Goal: Complete application form

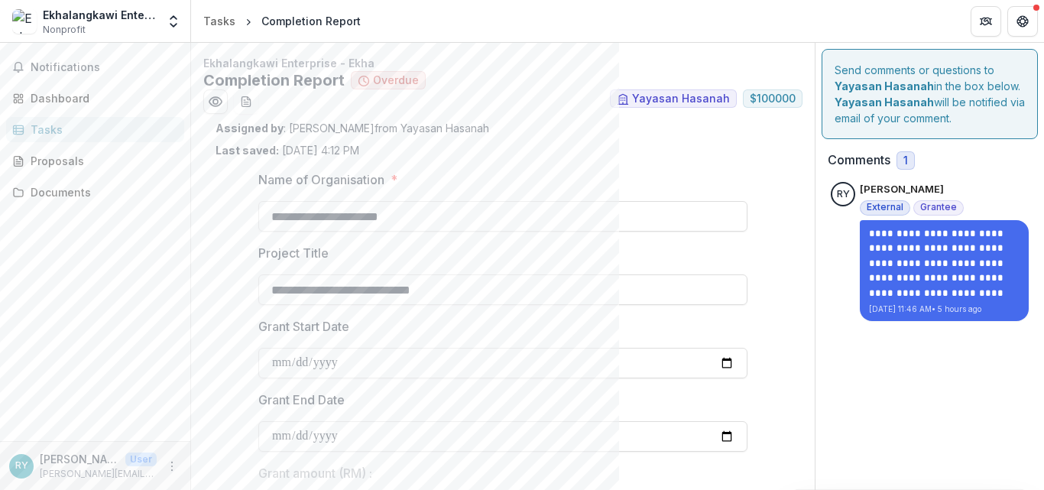
scroll to position [433, 0]
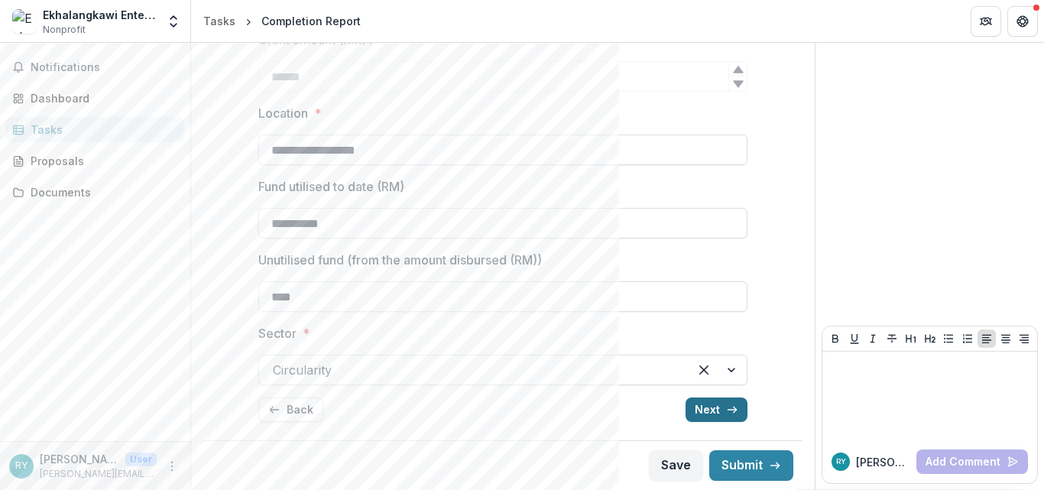
click at [696, 400] on button "Next" at bounding box center [716, 409] width 62 height 24
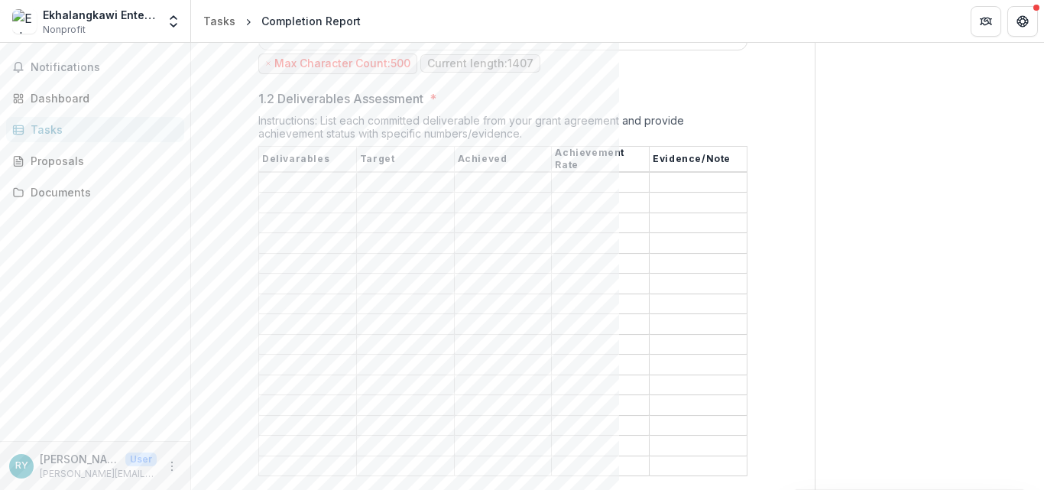
scroll to position [1056, 0]
click at [416, 189] on input "1.2 Deliverables Assessment *" at bounding box center [405, 198] width 97 height 18
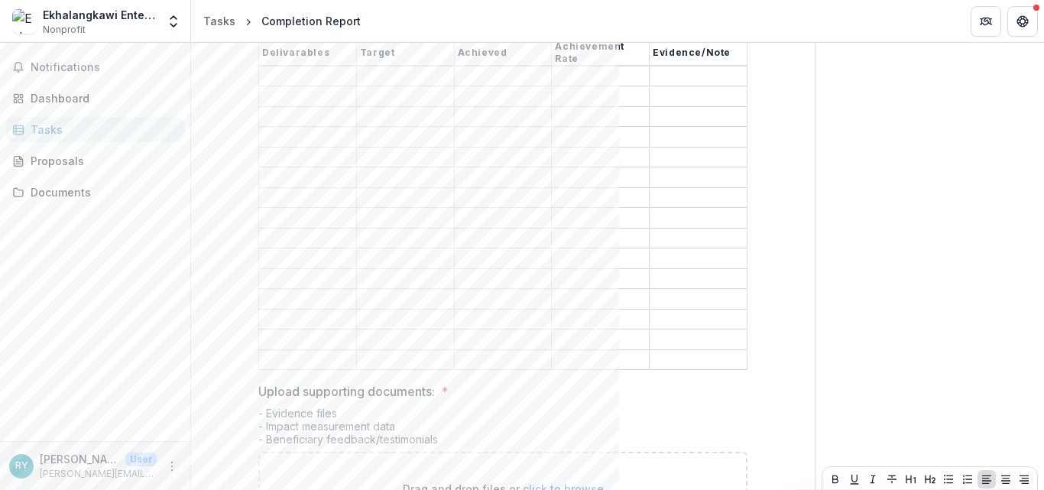
scroll to position [1230, 0]
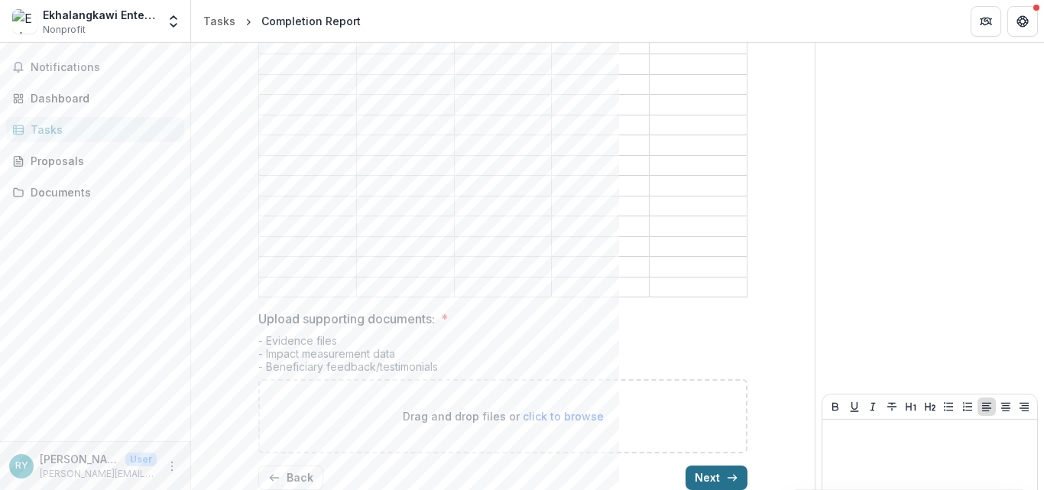
click at [692, 465] on button "Next" at bounding box center [716, 477] width 62 height 24
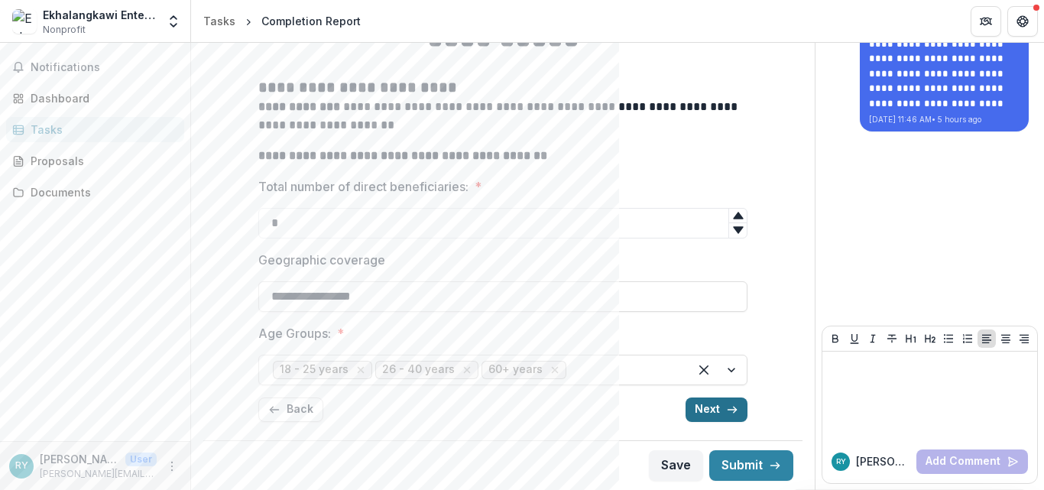
scroll to position [190, 0]
click at [705, 413] on button "Next" at bounding box center [716, 409] width 62 height 24
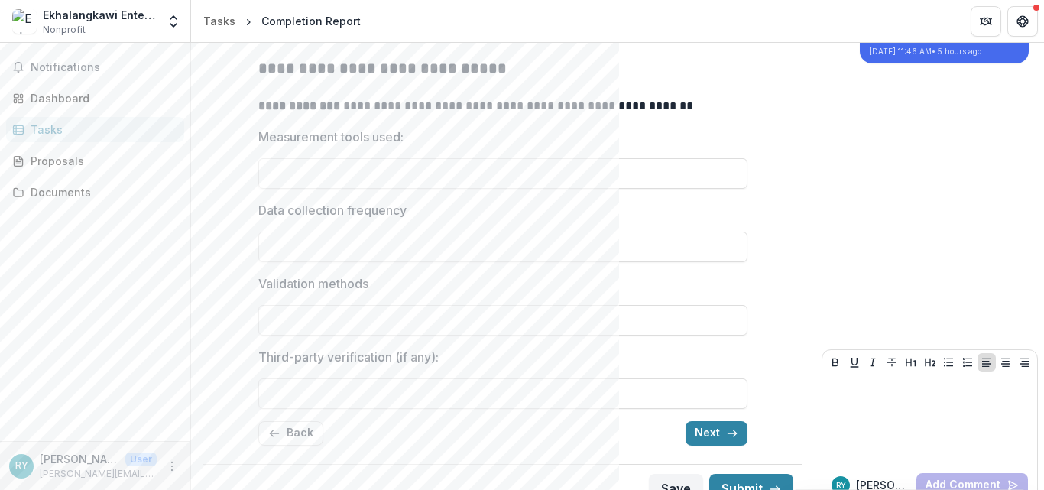
scroll to position [281, 0]
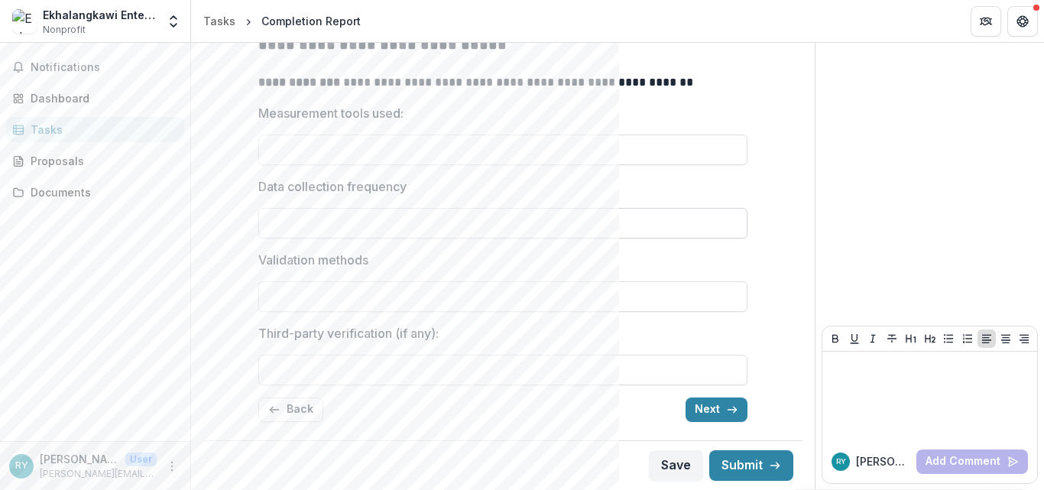
click at [394, 235] on input "Data collection frequency" at bounding box center [502, 223] width 489 height 31
click at [710, 403] on button "Next" at bounding box center [716, 409] width 62 height 24
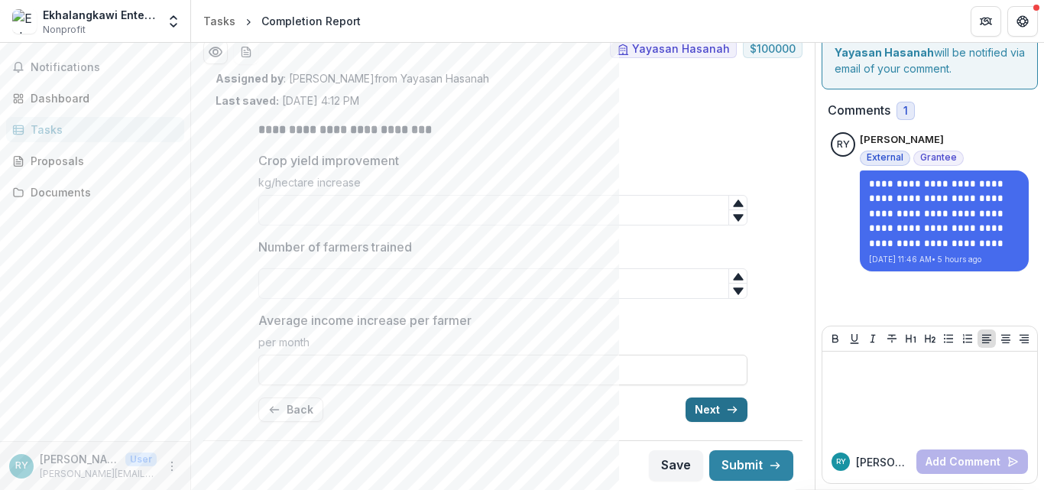
scroll to position [50, 0]
click at [710, 403] on button "Next" at bounding box center [716, 409] width 62 height 24
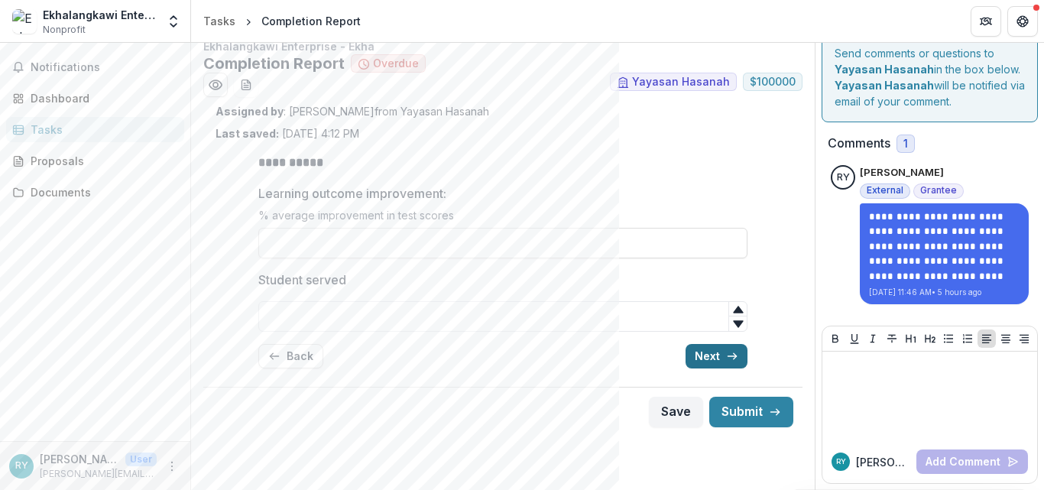
scroll to position [0, 0]
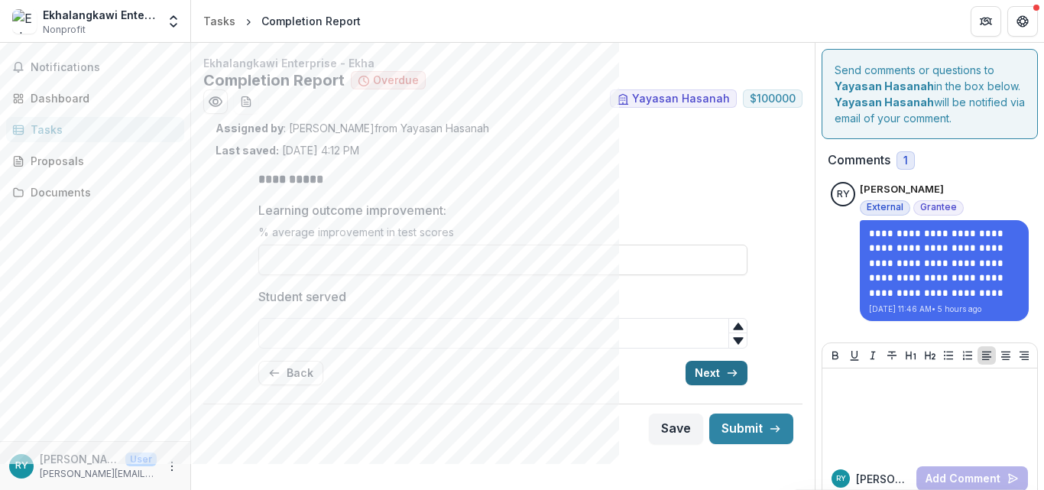
click at [711, 371] on button "Next" at bounding box center [716, 373] width 62 height 24
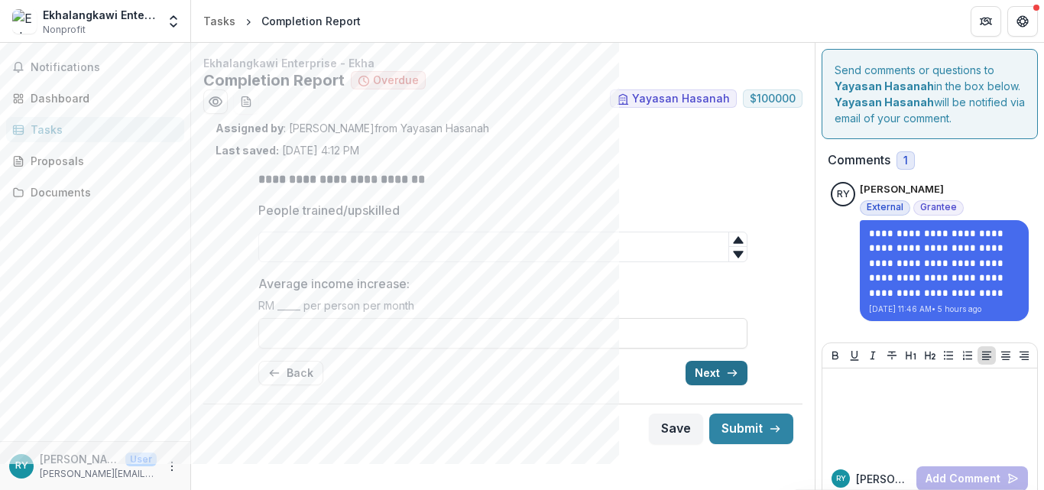
click at [711, 371] on button "Next" at bounding box center [716, 373] width 62 height 24
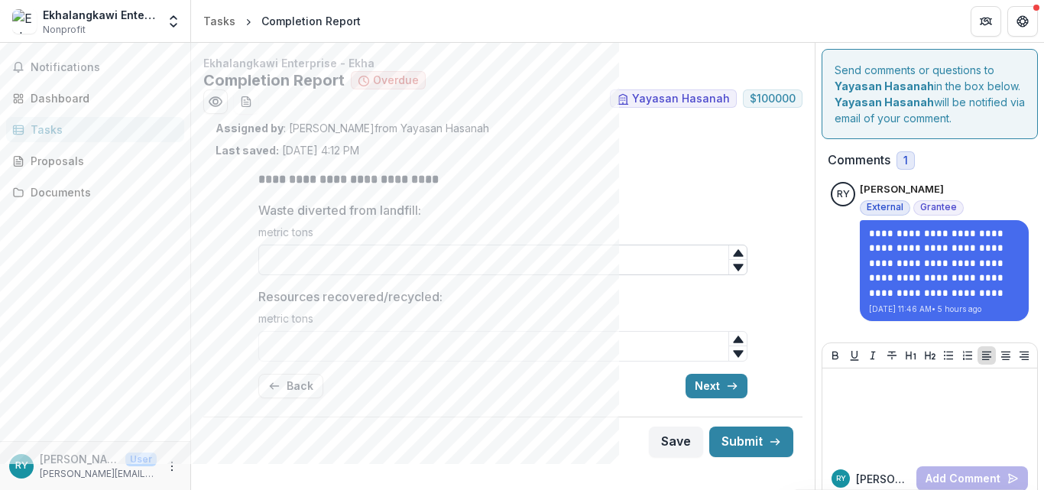
click at [416, 269] on input "Waste diverted from landfill:" at bounding box center [502, 260] width 489 height 31
click at [361, 340] on input "Resources recovered/recycled:" at bounding box center [502, 346] width 489 height 31
click at [704, 382] on button "Next" at bounding box center [716, 386] width 62 height 24
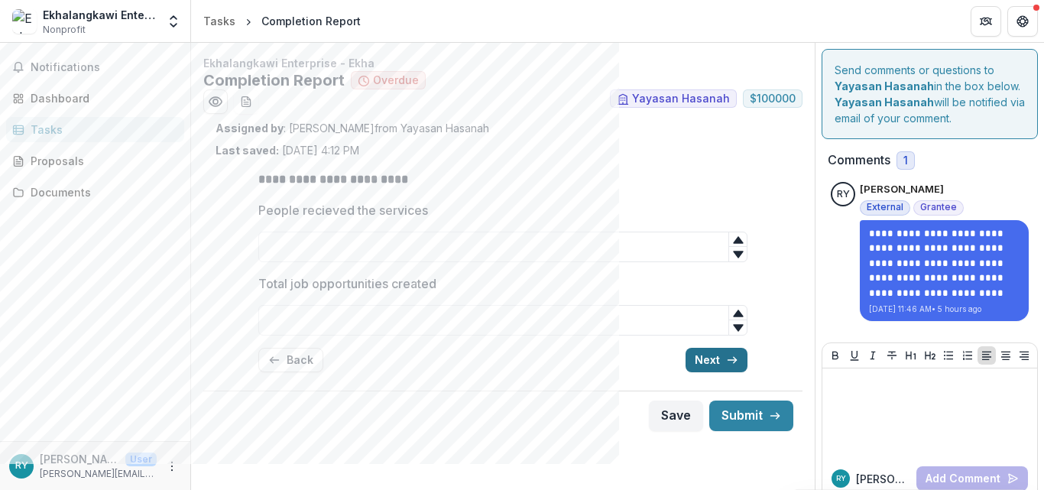
click at [704, 382] on div "**********" at bounding box center [502, 271] width 489 height 226
click at [705, 361] on button "Next" at bounding box center [716, 360] width 62 height 24
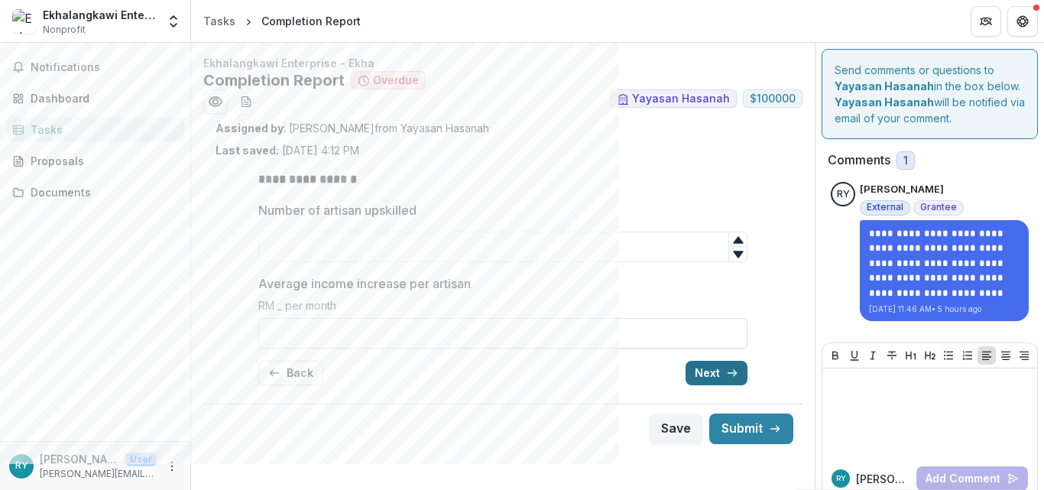
click at [698, 369] on button "Next" at bounding box center [716, 373] width 62 height 24
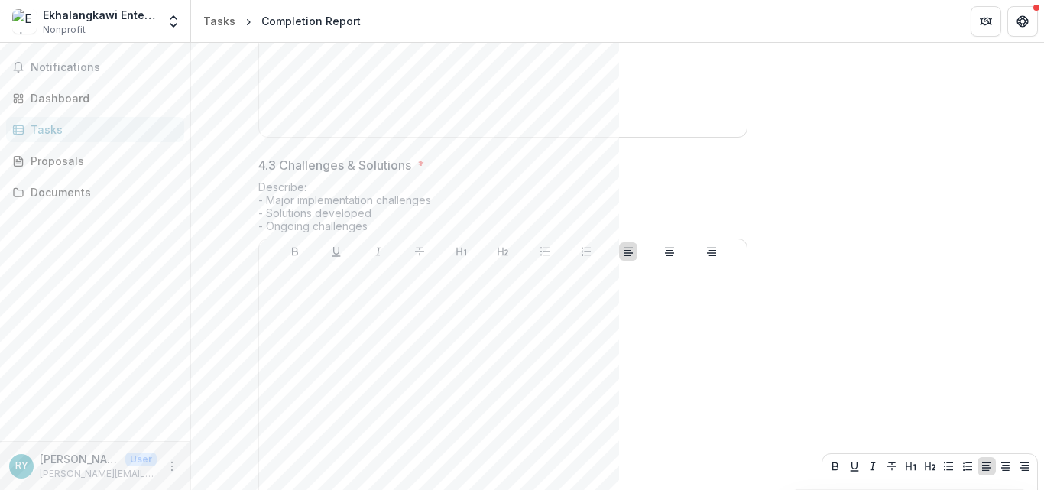
scroll to position [988, 0]
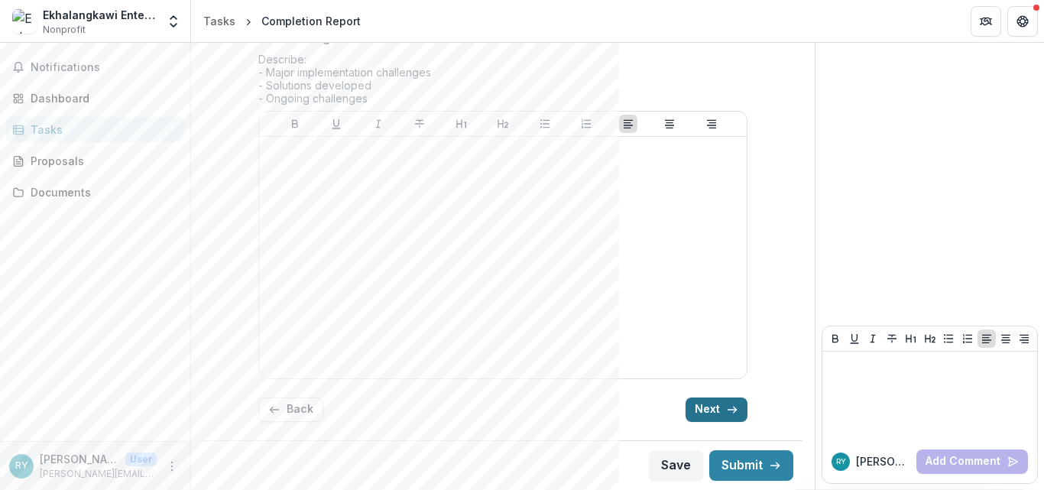
click at [708, 420] on button "Next" at bounding box center [716, 409] width 62 height 24
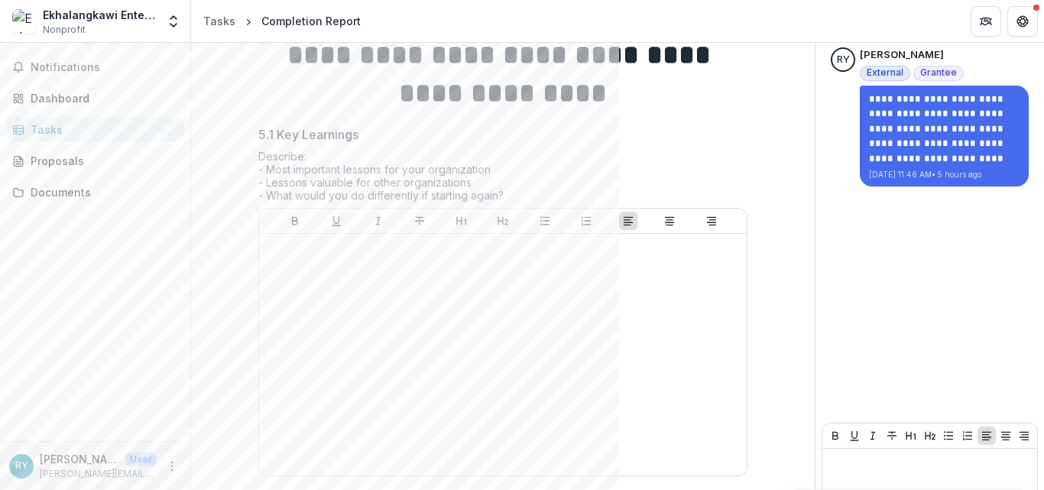
scroll to position [232, 0]
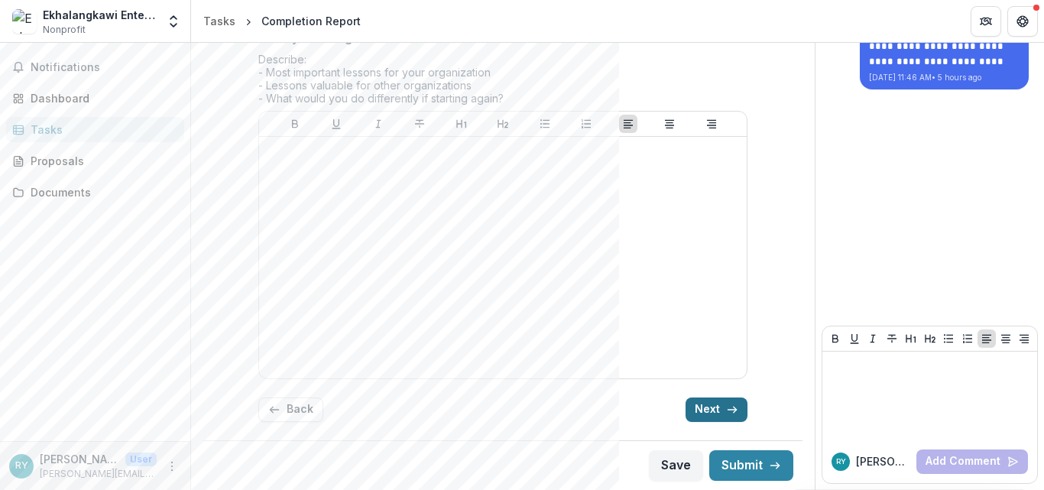
click at [701, 412] on button "Next" at bounding box center [716, 409] width 62 height 24
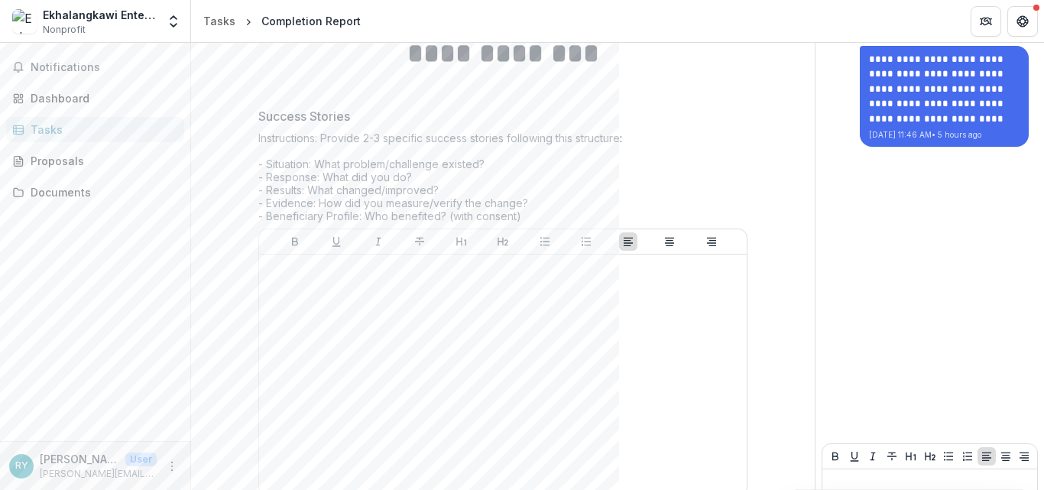
scroll to position [292, 0]
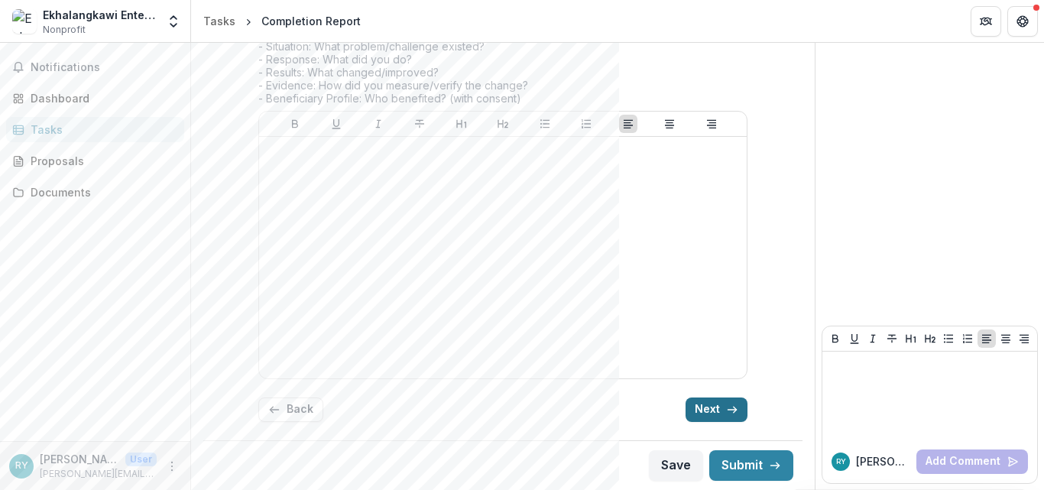
click at [698, 413] on button "Next" at bounding box center [716, 409] width 62 height 24
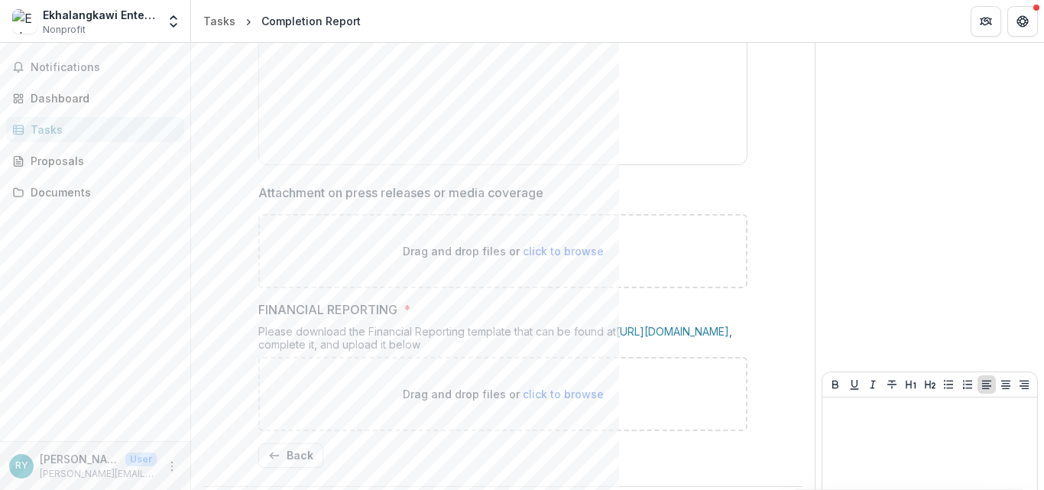
scroll to position [409, 0]
click at [616, 337] on link "[URL][DOMAIN_NAME]" at bounding box center [672, 330] width 113 height 13
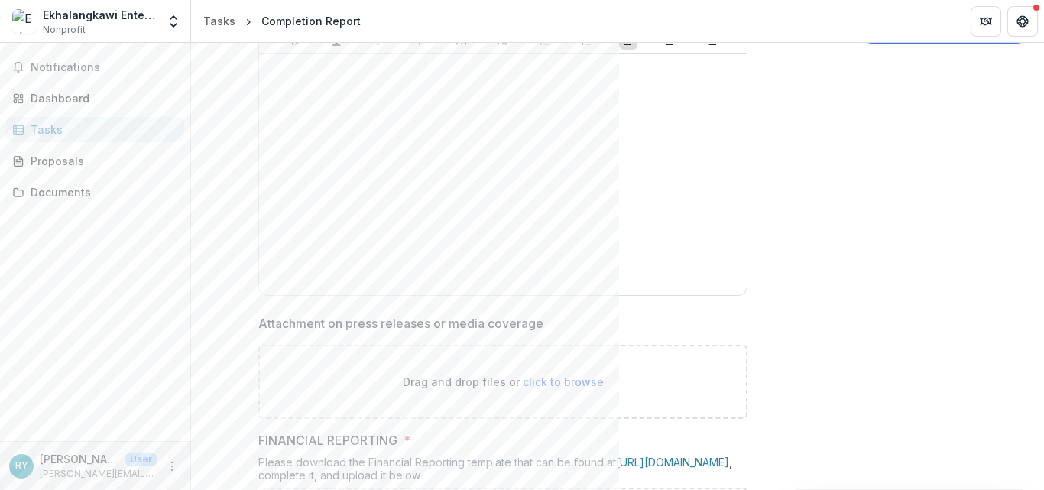
scroll to position [467, 0]
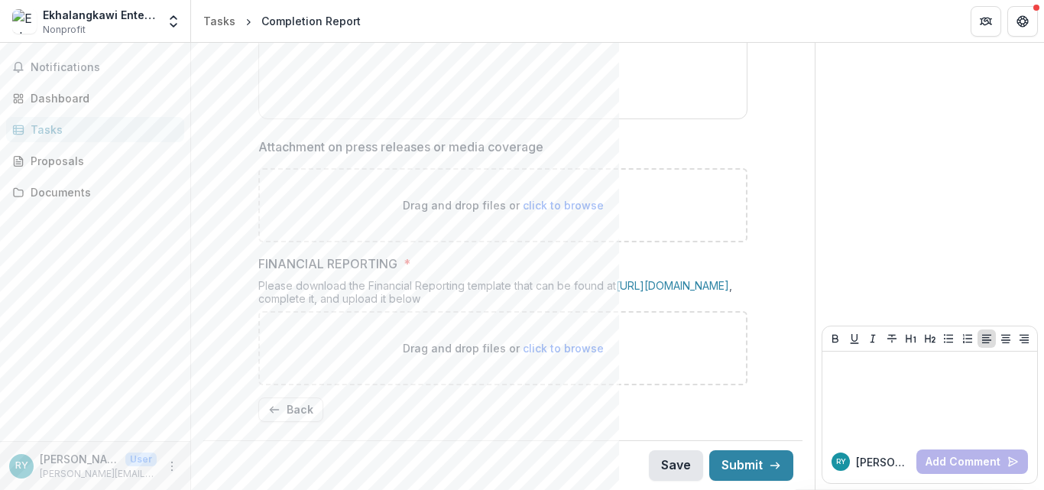
click at [663, 456] on button "Save" at bounding box center [676, 465] width 54 height 31
click at [293, 408] on button "Back" at bounding box center [290, 409] width 65 height 24
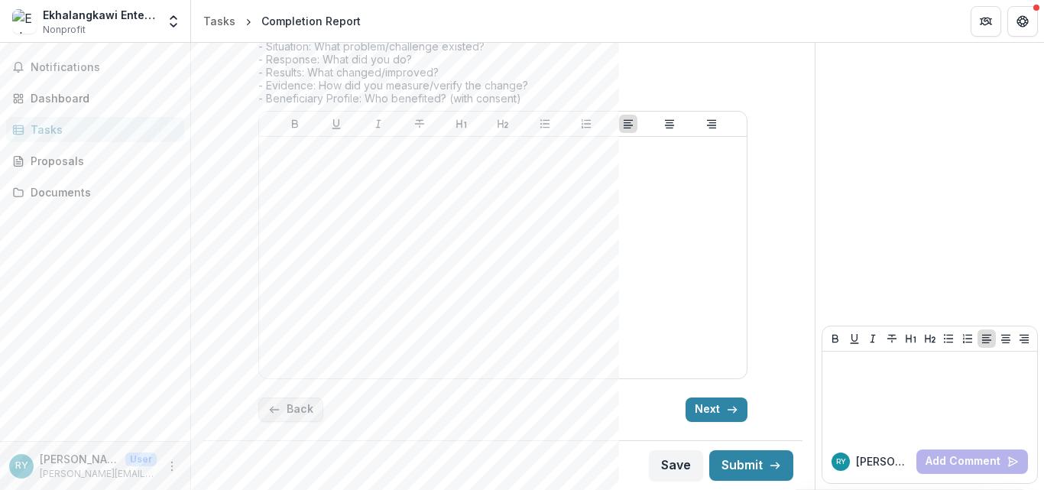
click at [293, 408] on button "Back" at bounding box center [290, 409] width 65 height 24
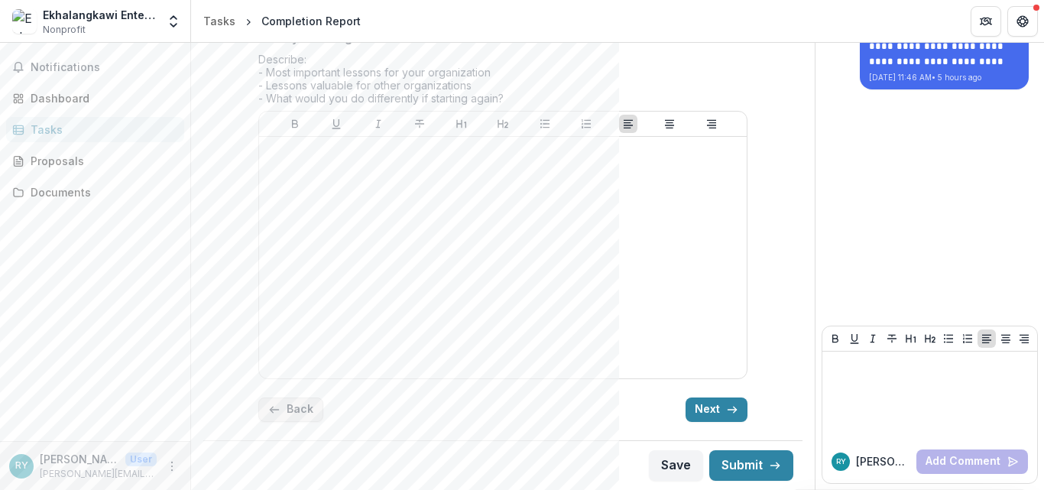
click at [293, 408] on button "Back" at bounding box center [290, 409] width 65 height 24
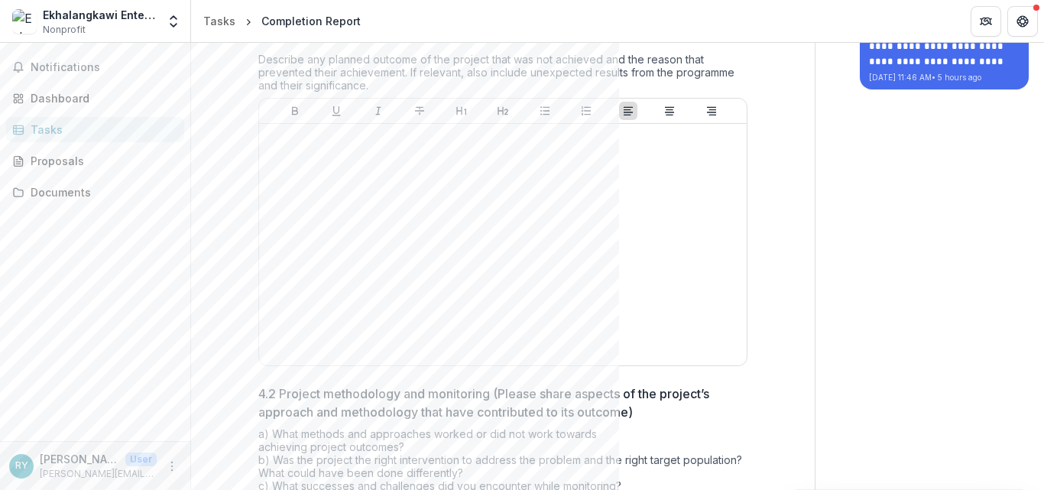
scroll to position [988, 0]
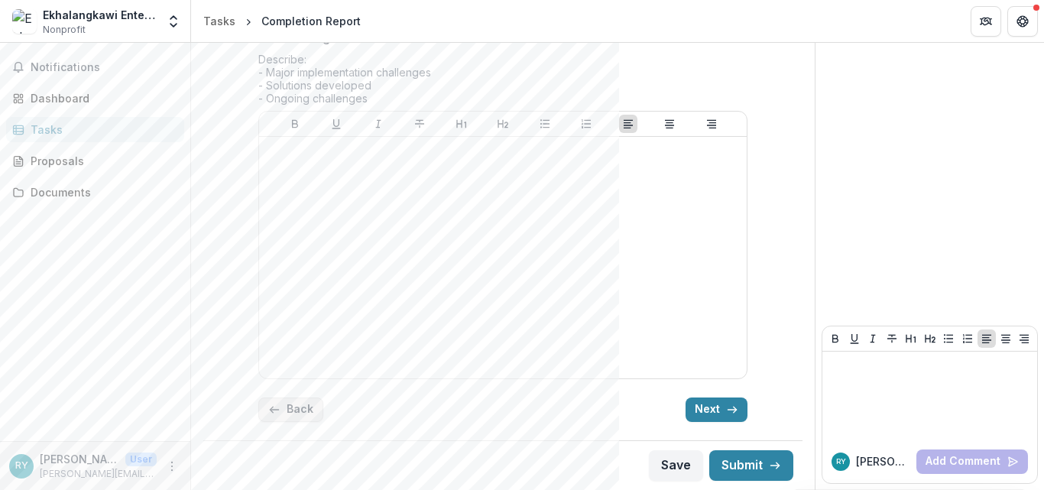
click at [293, 408] on button "Back" at bounding box center [290, 409] width 65 height 24
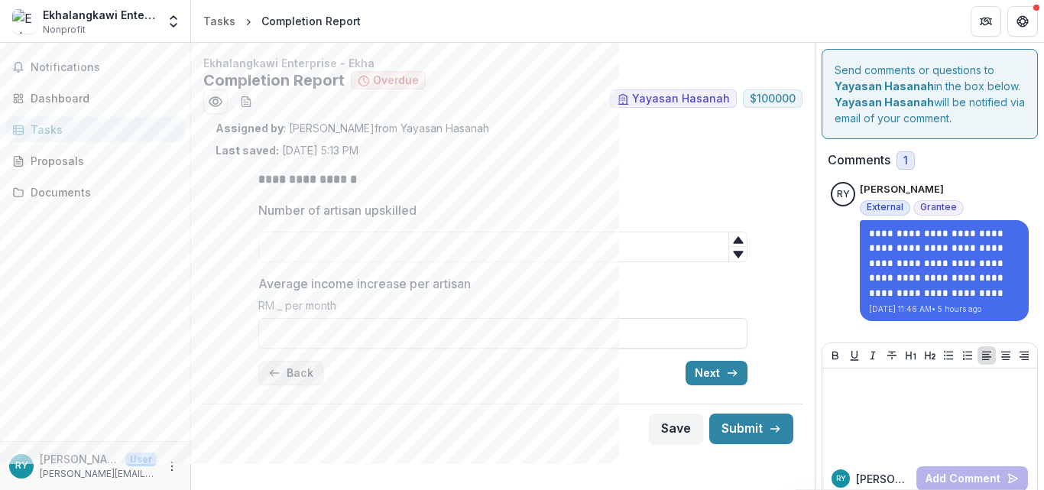
click at [282, 381] on button "Back" at bounding box center [290, 373] width 65 height 24
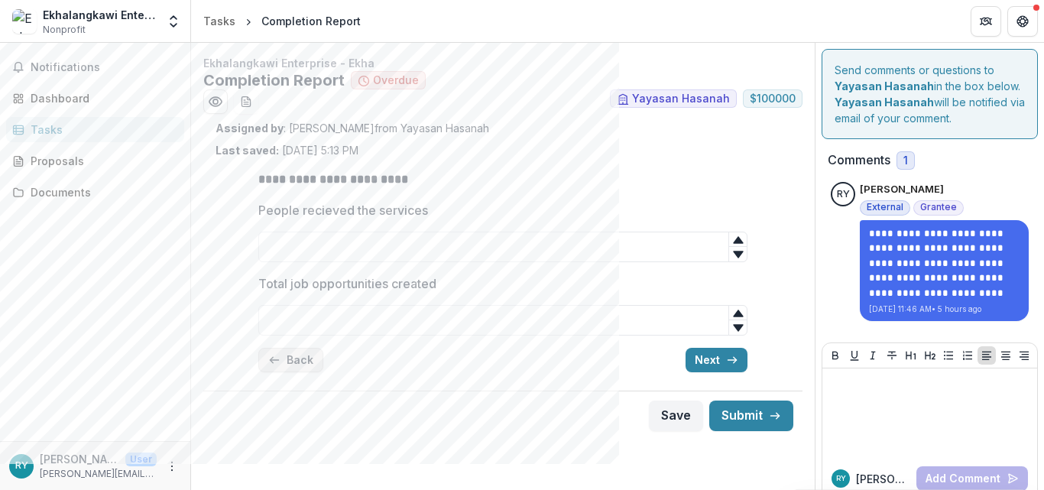
click at [282, 381] on div "**********" at bounding box center [502, 271] width 489 height 226
click at [285, 352] on button "Back" at bounding box center [290, 360] width 65 height 24
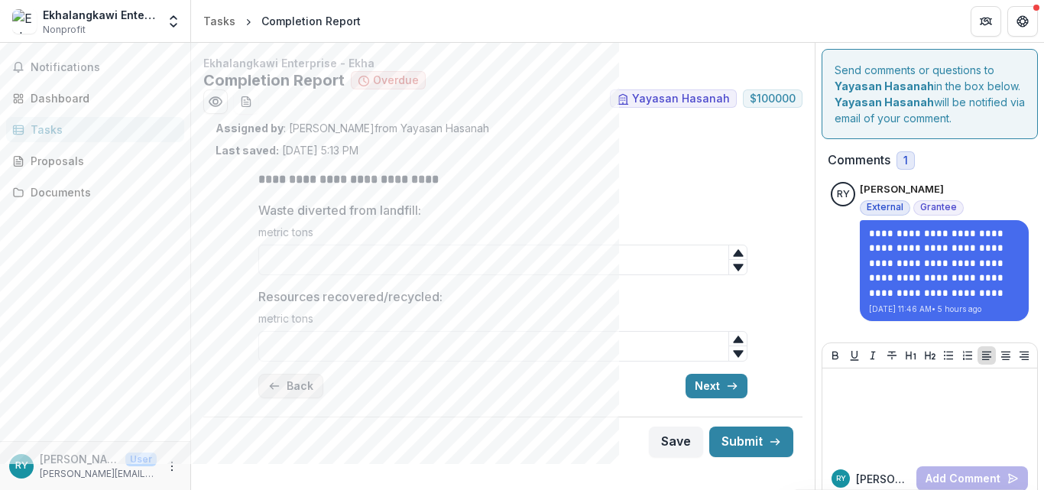
click at [284, 384] on button "Back" at bounding box center [290, 386] width 65 height 24
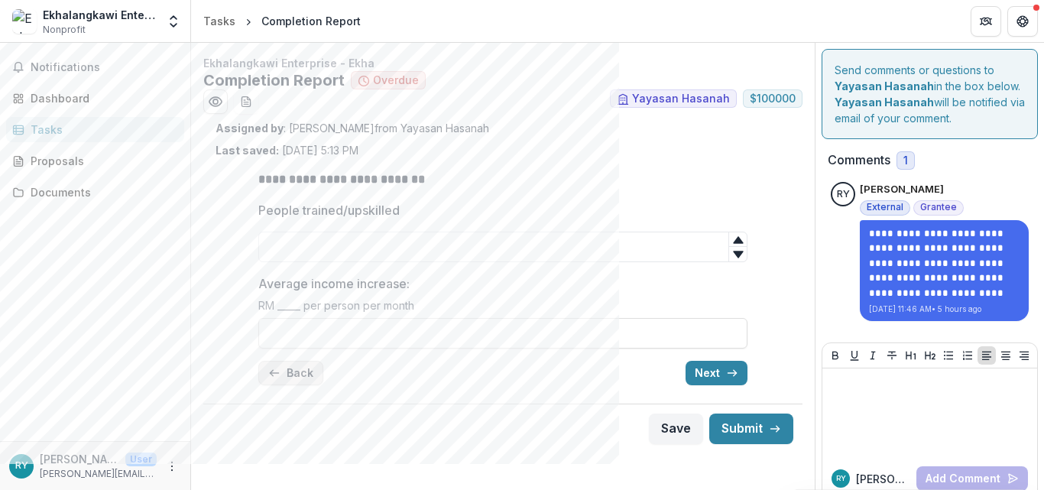
click at [284, 384] on button "Back" at bounding box center [290, 373] width 65 height 24
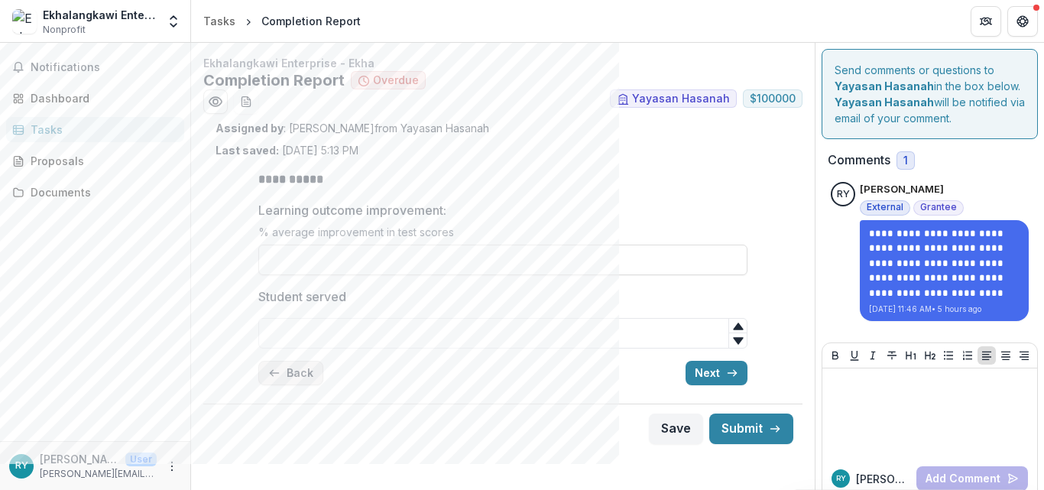
click at [284, 384] on button "Back" at bounding box center [290, 373] width 65 height 24
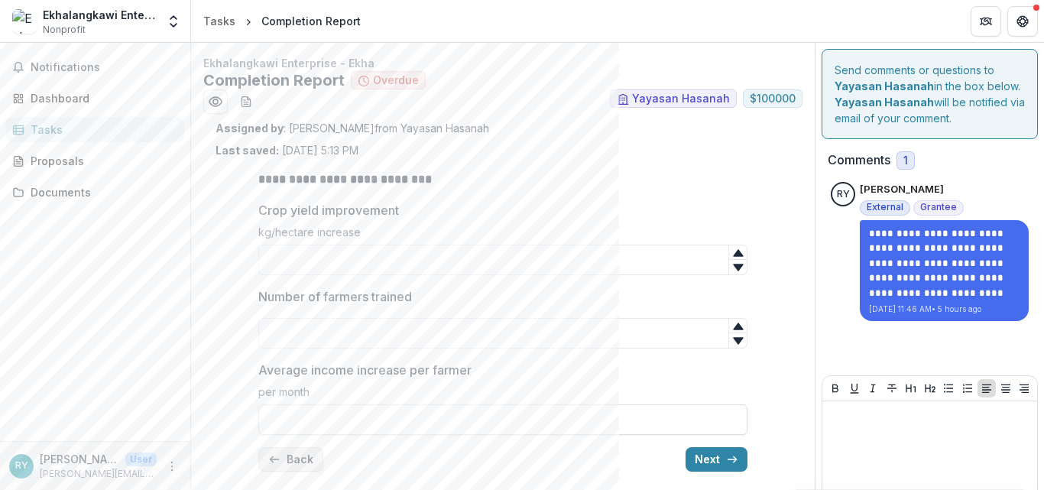
click at [284, 384] on div "Average income increase per farmer per month" at bounding box center [502, 398] width 489 height 74
click at [273, 459] on line "button" at bounding box center [274, 459] width 8 height 0
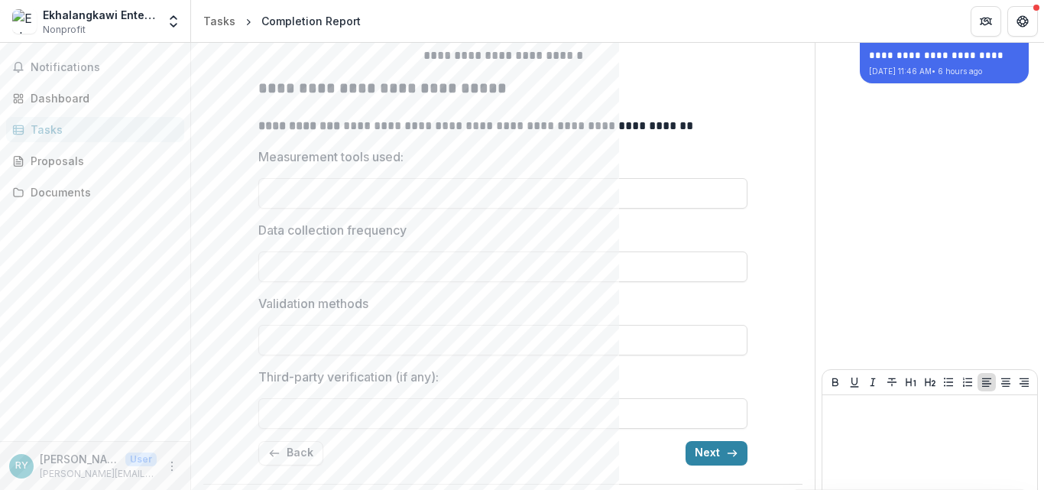
scroll to position [281, 0]
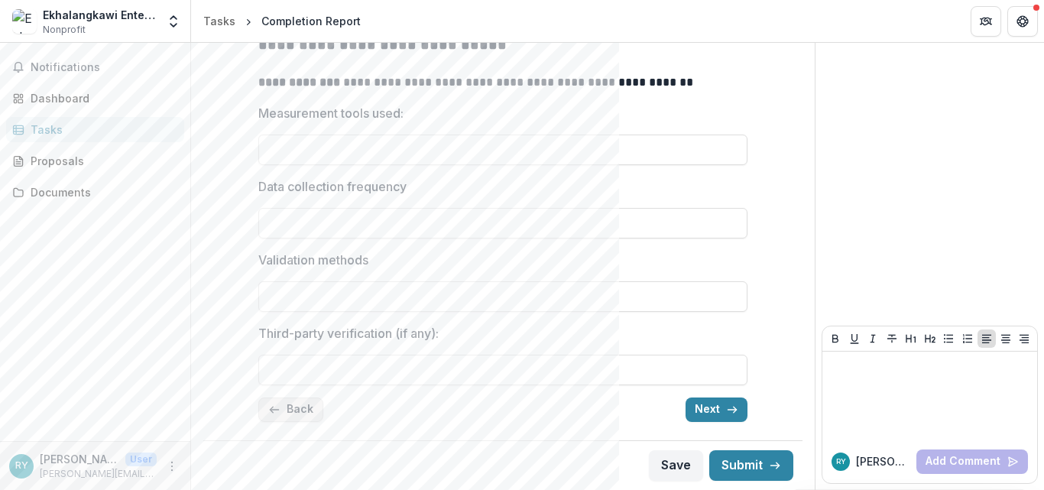
click at [307, 413] on button "Back" at bounding box center [290, 409] width 65 height 24
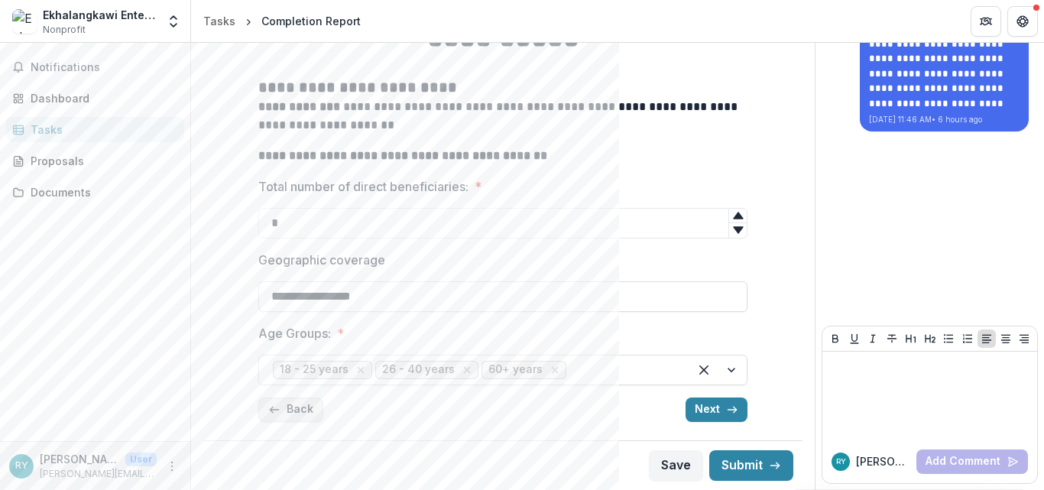
click at [307, 413] on button "Back" at bounding box center [290, 409] width 65 height 24
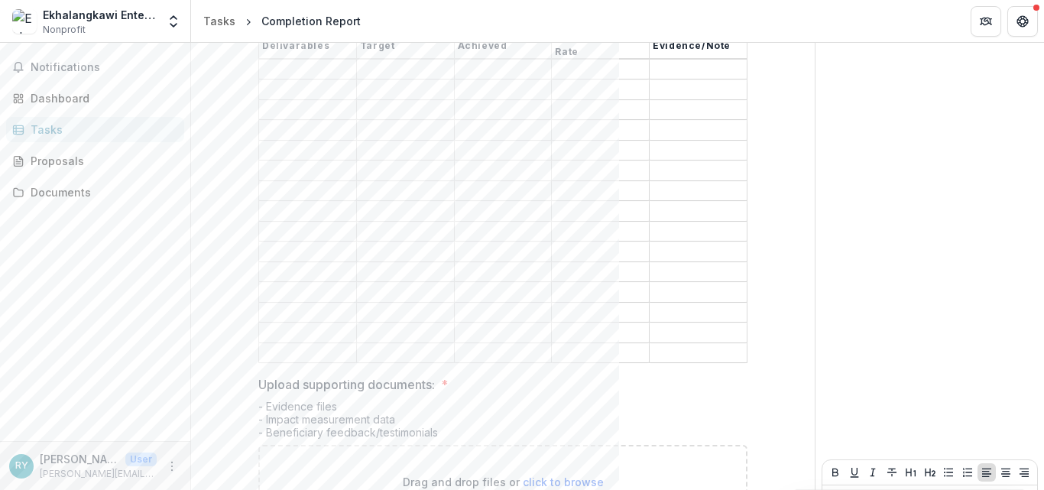
scroll to position [1230, 0]
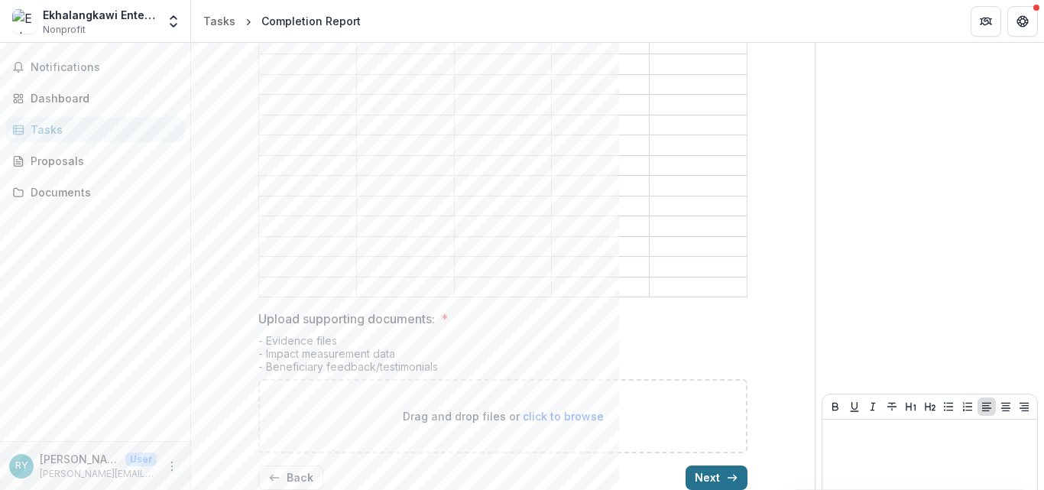
click at [692, 465] on button "Next" at bounding box center [716, 477] width 62 height 24
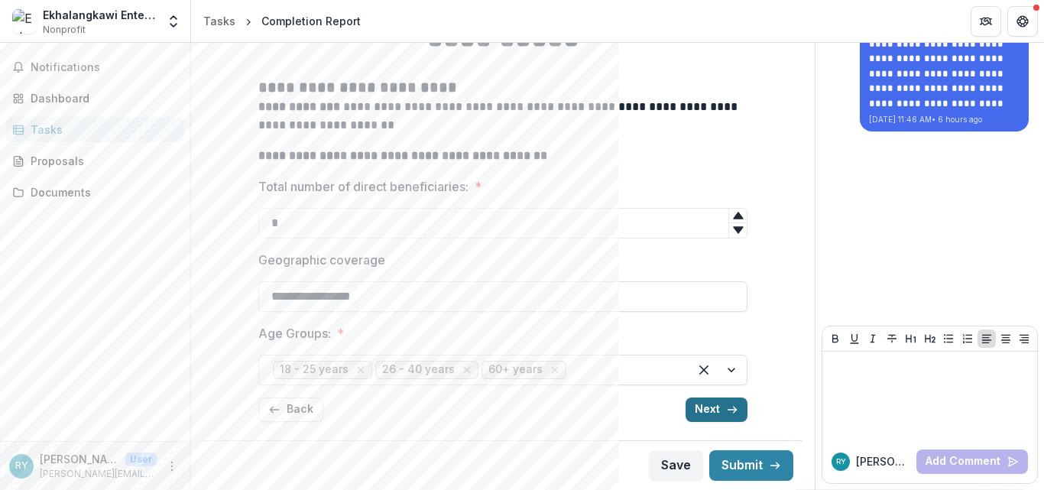
scroll to position [190, 0]
